Goal: Find specific page/section: Find specific page/section

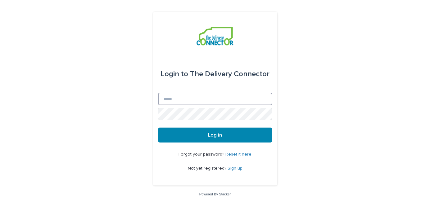
type input "**********"
click at [215, 135] on button "Log in" at bounding box center [215, 134] width 114 height 15
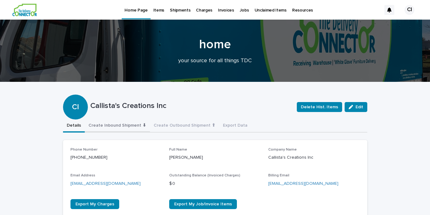
click at [122, 125] on button "Create Inbound Shipment ⬇" at bounding box center [117, 125] width 65 height 13
click at [77, 127] on button "Details" at bounding box center [74, 125] width 22 height 13
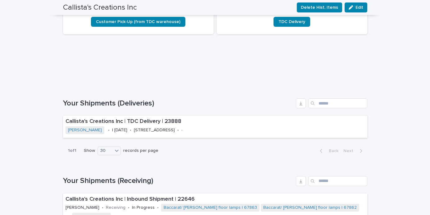
scroll to position [323, 0]
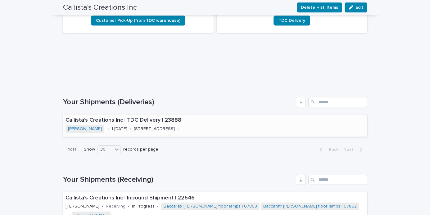
click at [148, 119] on p "Callista's Creations Inc | TDC Delivery | 23888" at bounding box center [182, 120] width 233 height 7
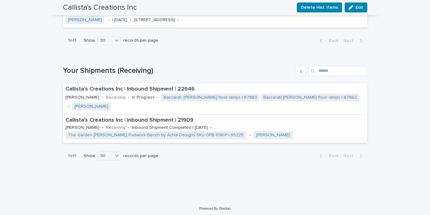
scroll to position [432, 0]
click at [220, 133] on link "The Garden [PERSON_NAME] Fretwork Bench by Achla Designs SKU OFB-10W-P | 65225" at bounding box center [156, 135] width 176 height 5
